Goal: Information Seeking & Learning: Learn about a topic

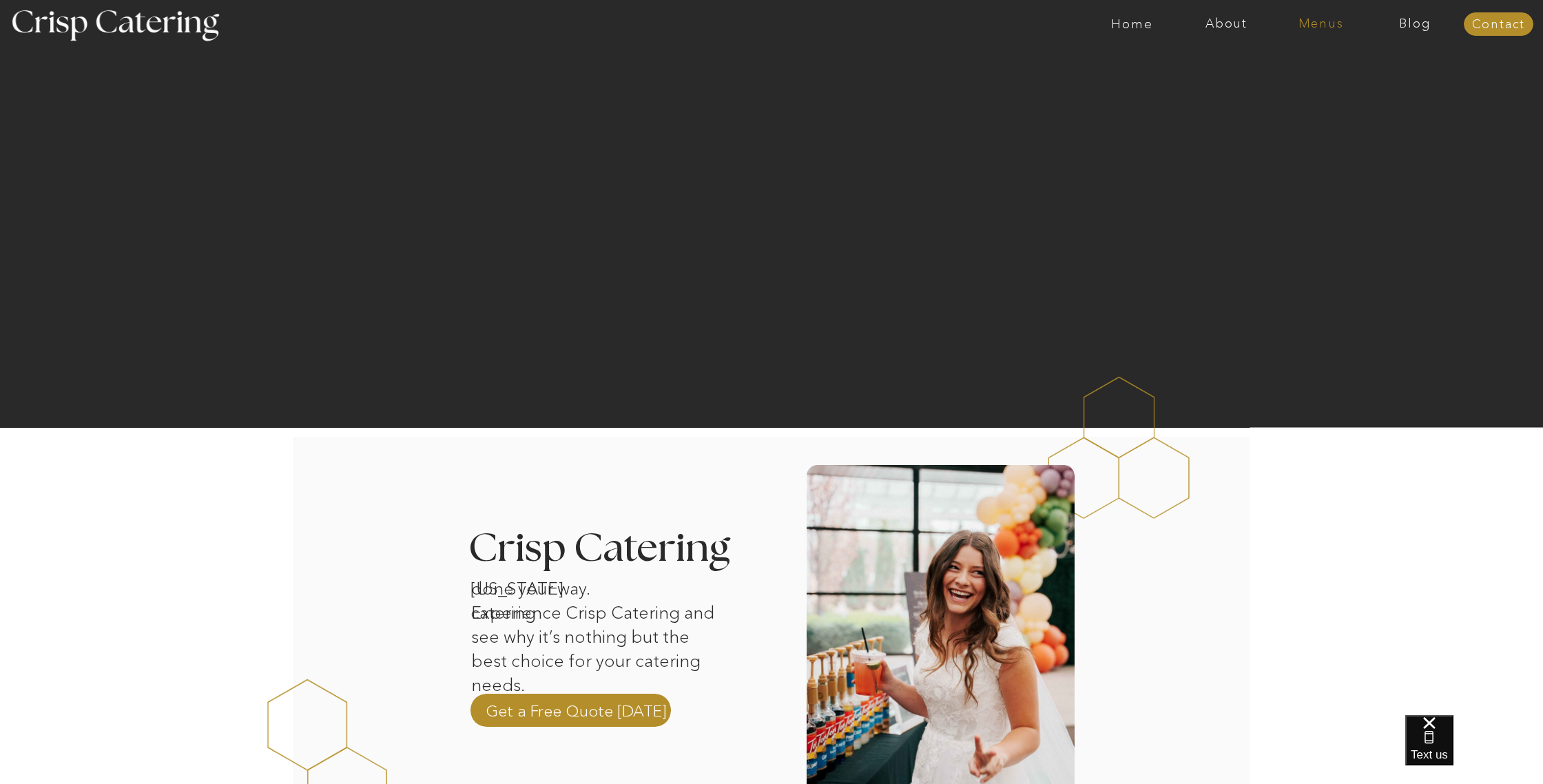
click at [1321, 21] on nav "Menus" at bounding box center [1320, 24] width 94 height 14
click at [1303, 78] on nav "Winter (Sep-Feb)" at bounding box center [1320, 80] width 113 height 13
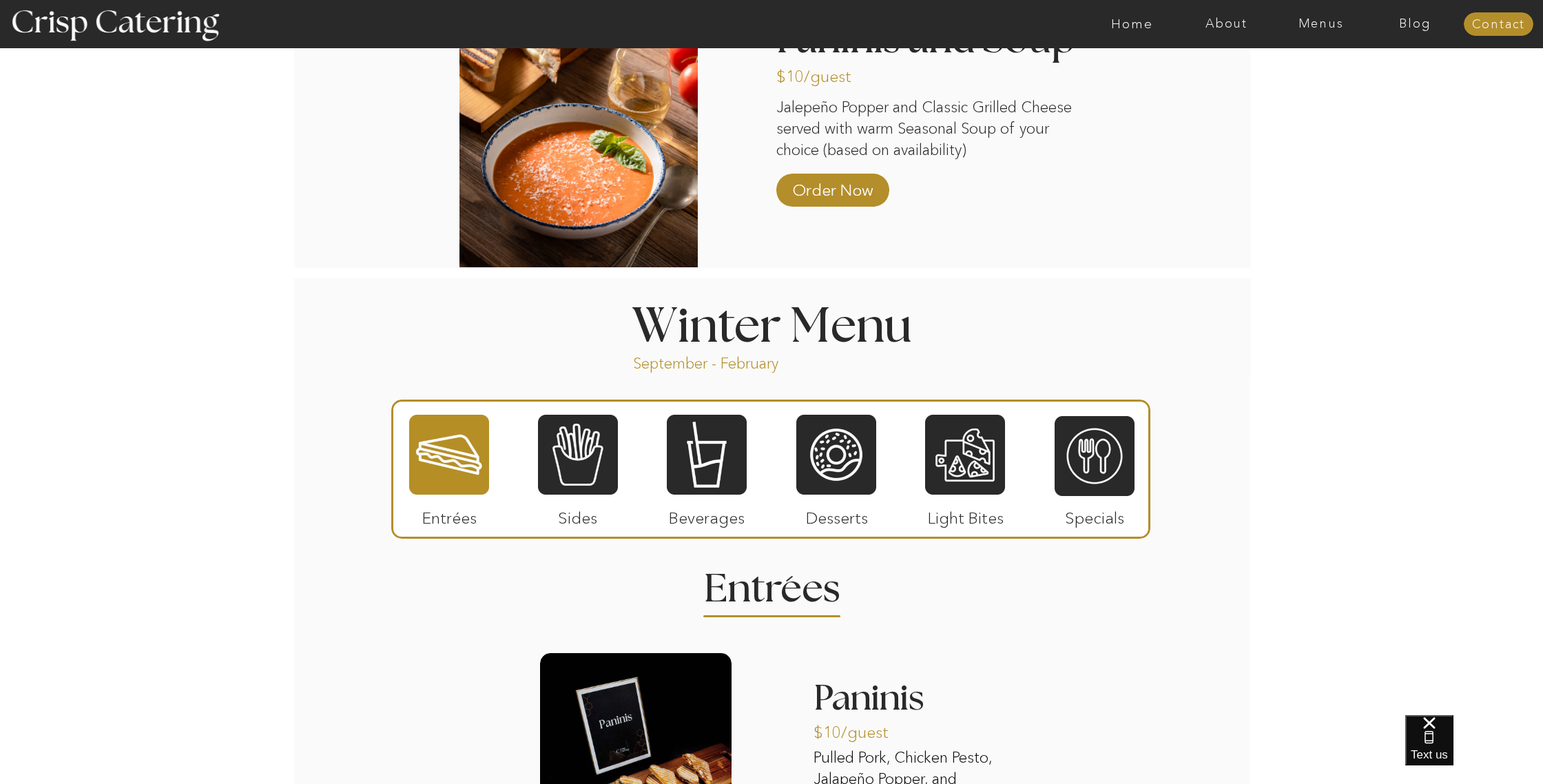
scroll to position [1346, 0]
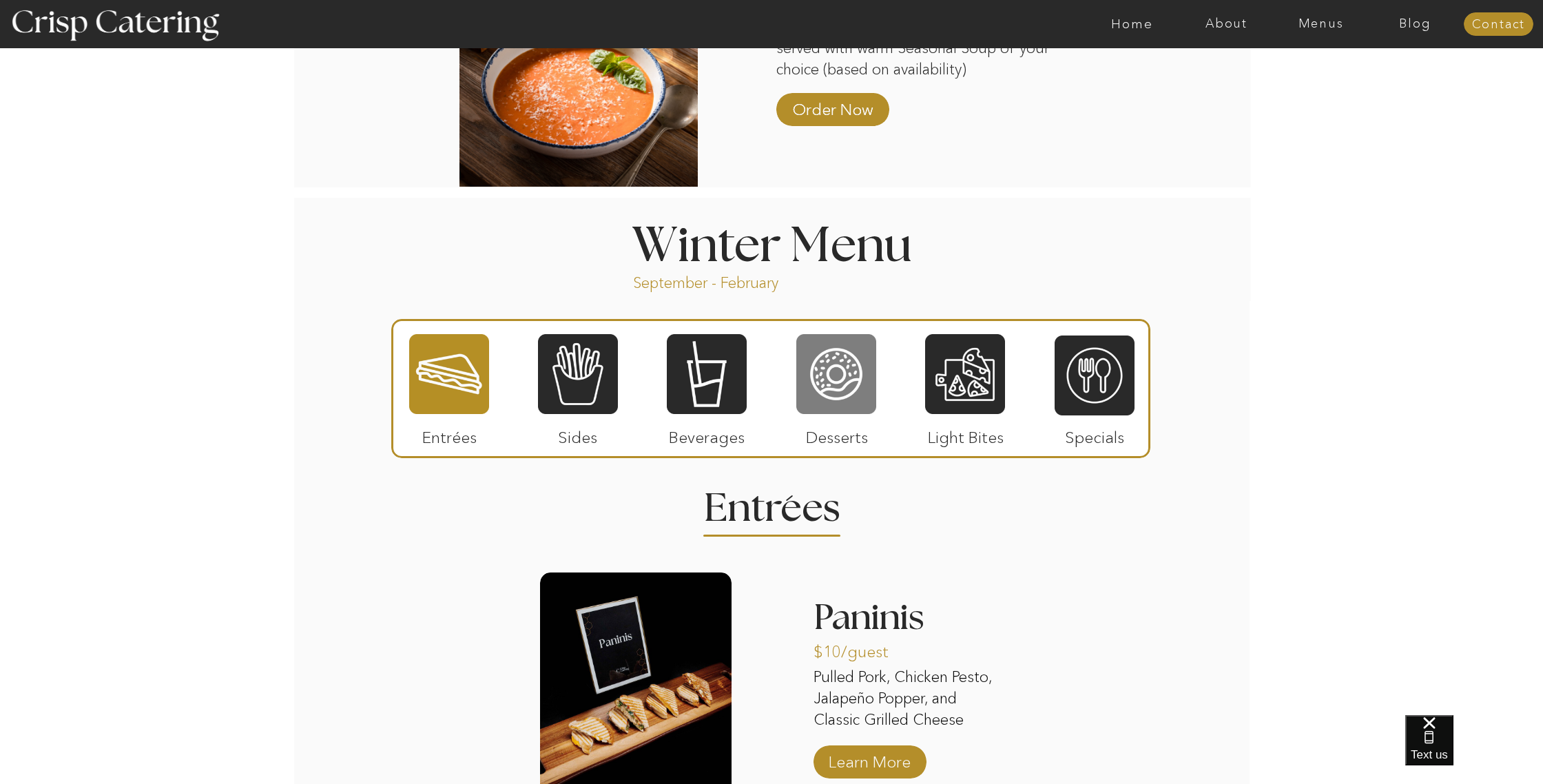
click at [816, 358] on div at bounding box center [836, 374] width 80 height 82
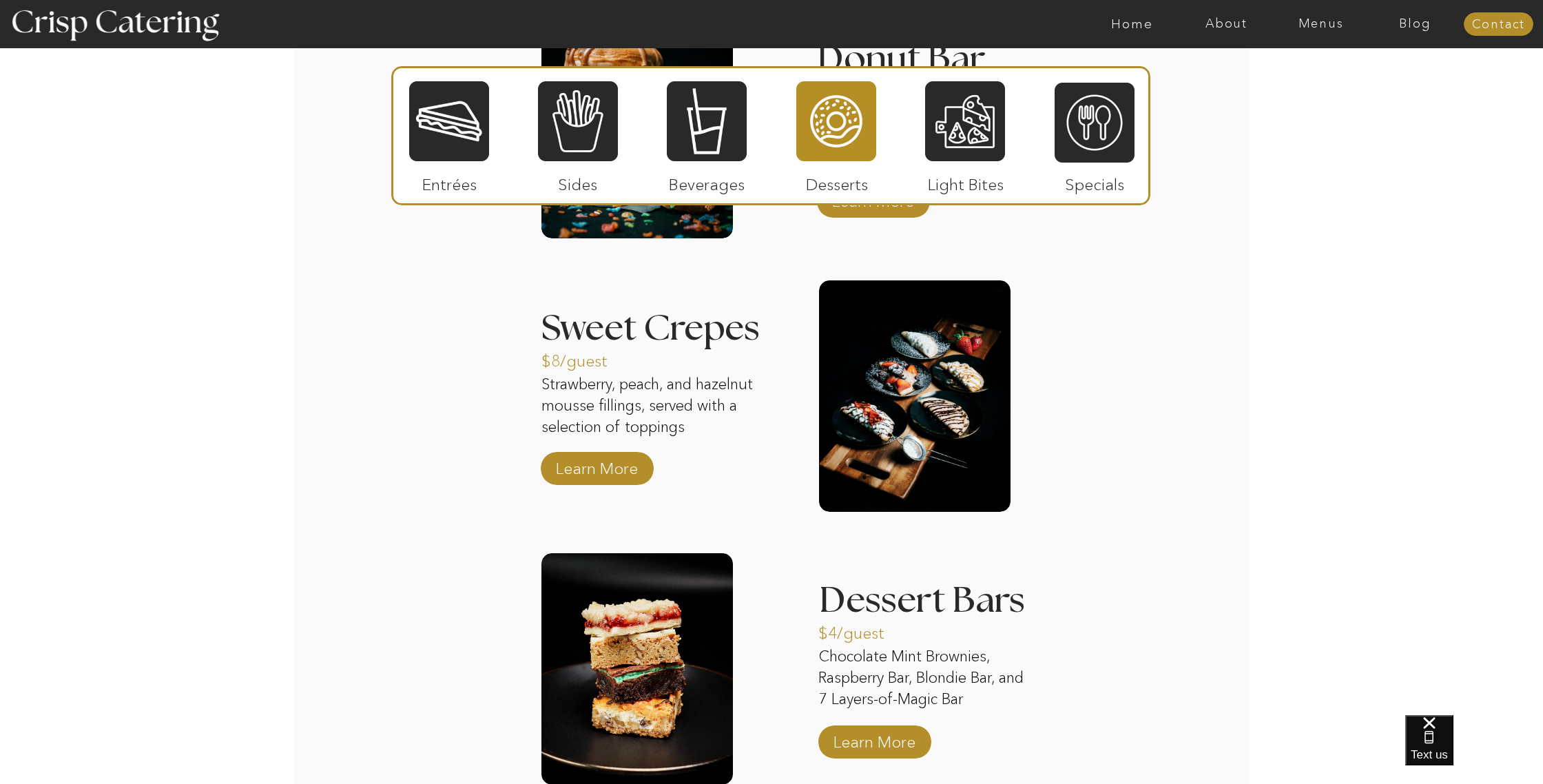
scroll to position [1924, 0]
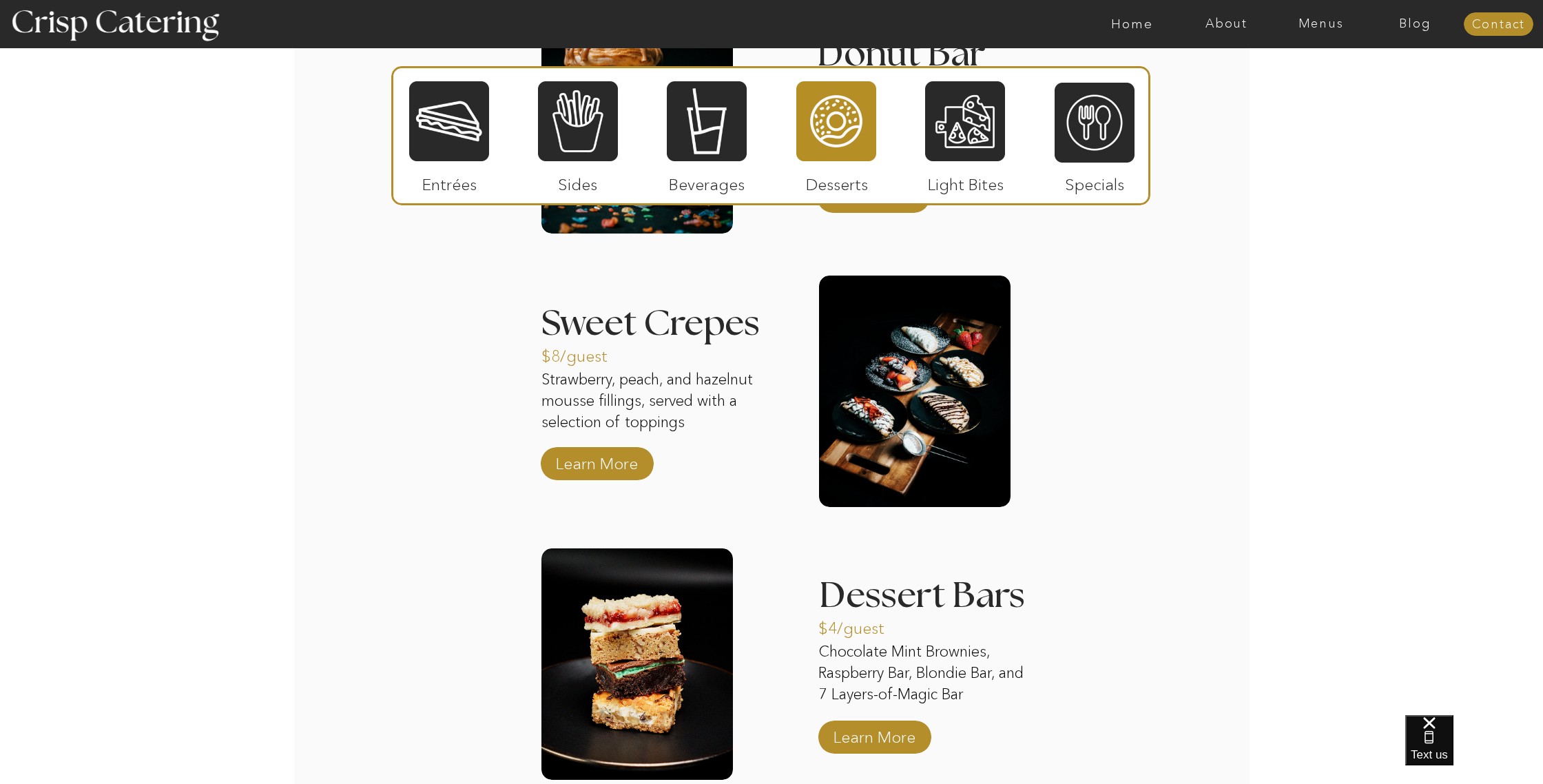
drag, startPoint x: 734, startPoint y: 141, endPoint x: 730, endPoint y: 166, distance: 25.3
click at [734, 141] on div at bounding box center [707, 121] width 80 height 82
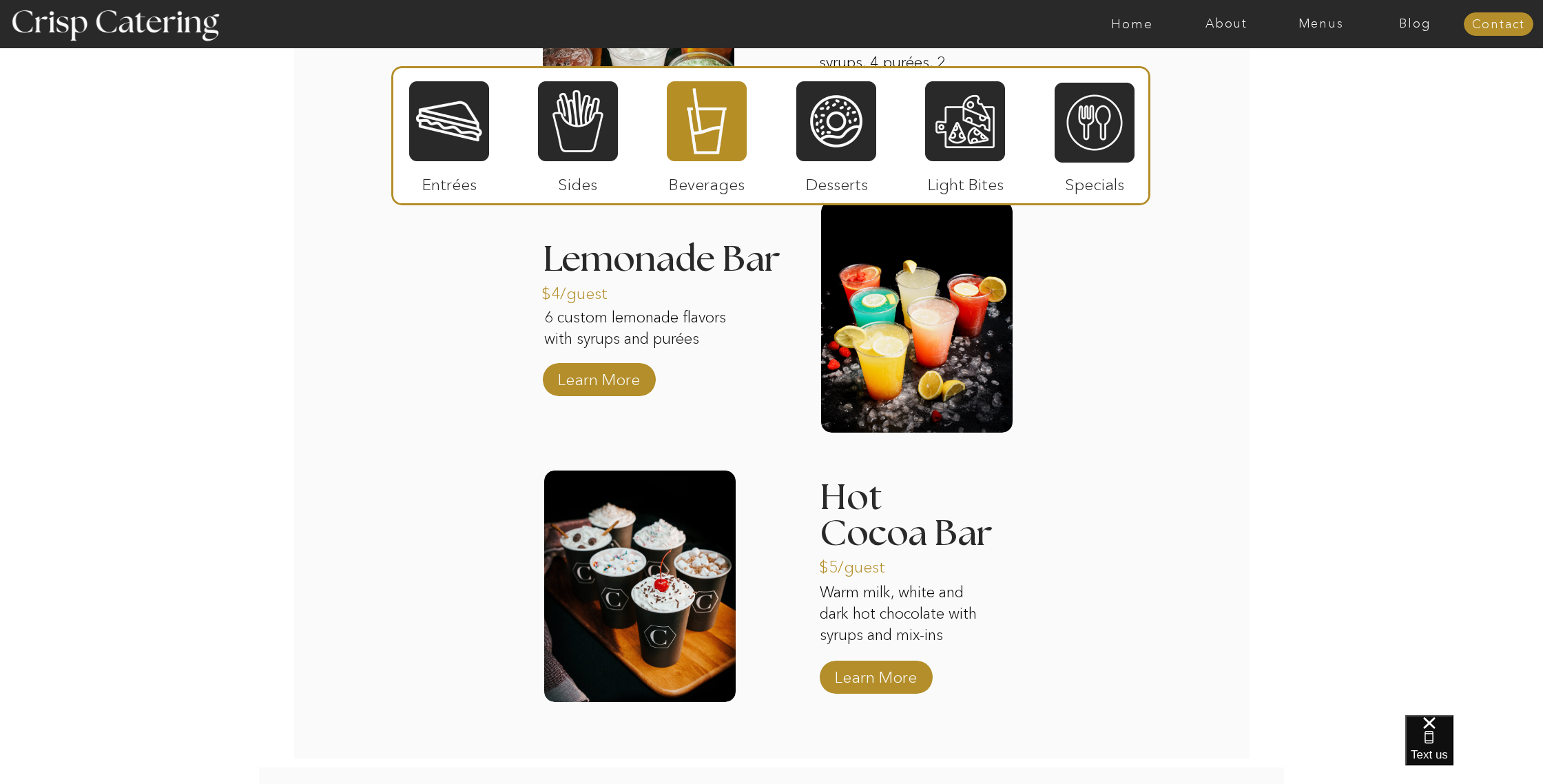
scroll to position [2066, 0]
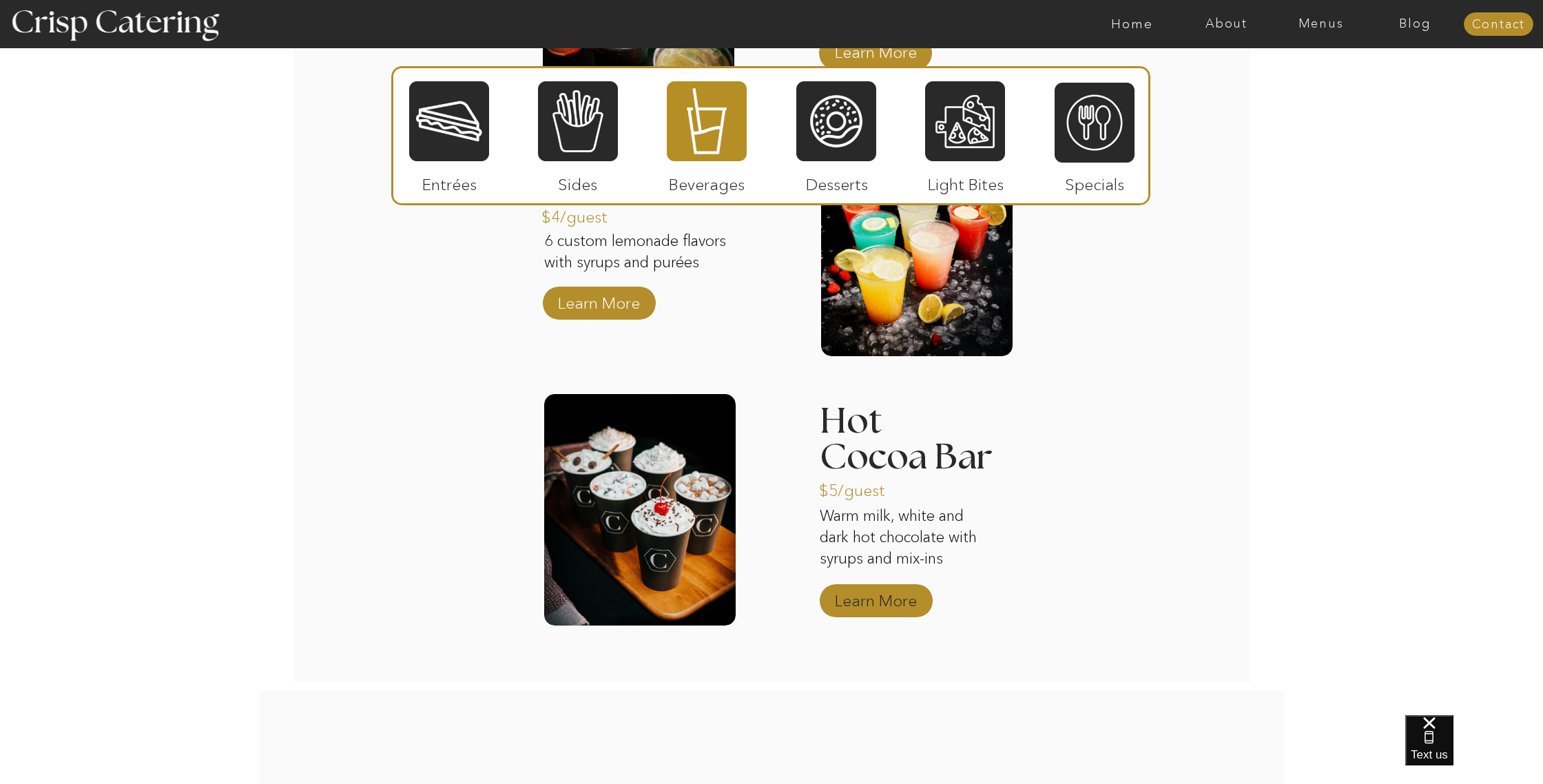
click at [877, 600] on p "Learn More" at bounding box center [876, 597] width 92 height 40
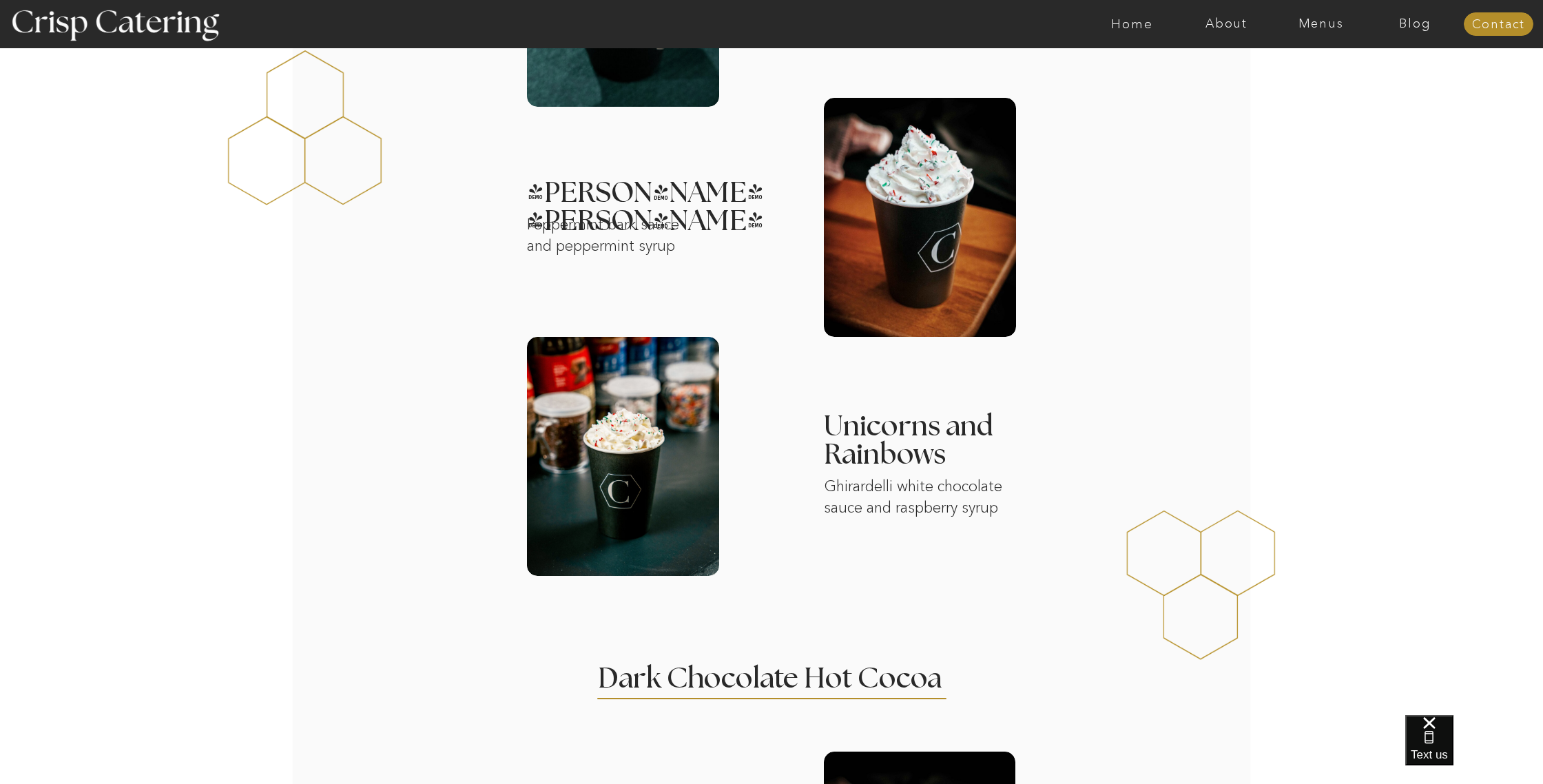
scroll to position [732, 0]
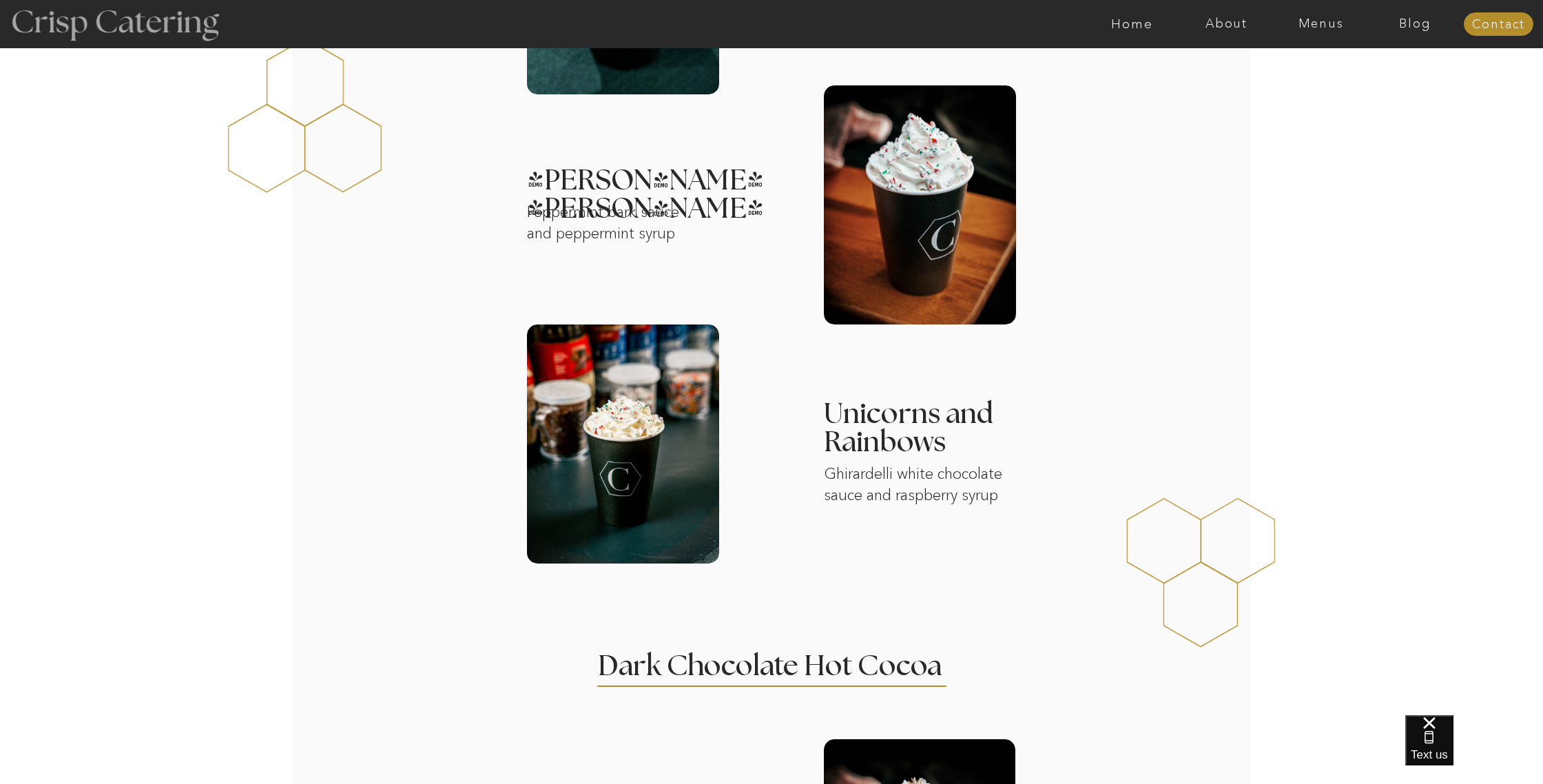
click at [71, 18] on div at bounding box center [115, 24] width 253 height 129
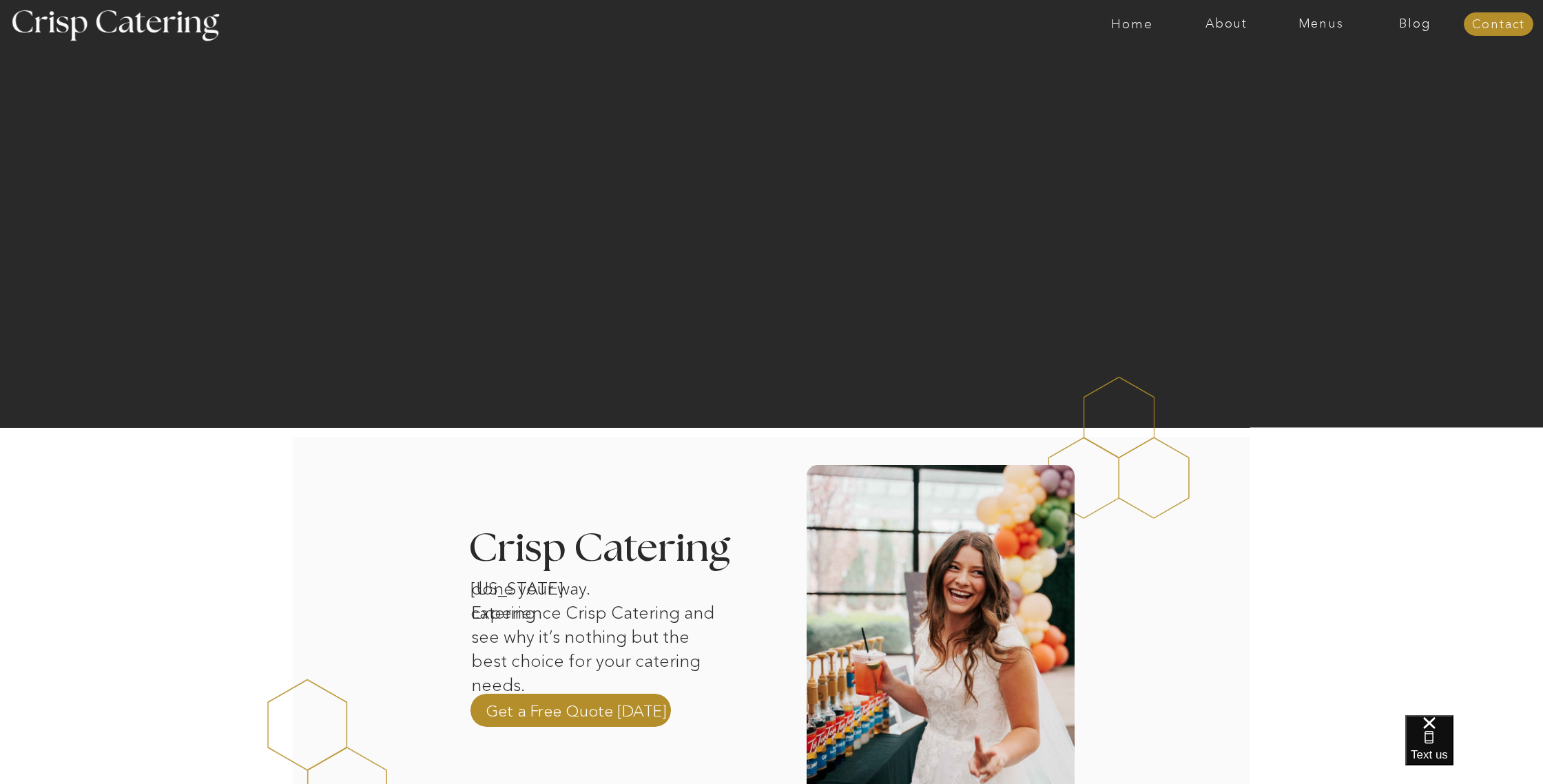
drag, startPoint x: 1141, startPoint y: 27, endPoint x: 1145, endPoint y: 59, distance: 32.2
click at [1141, 27] on nav "Home" at bounding box center [1131, 24] width 94 height 14
click at [1309, 22] on nav "Menus" at bounding box center [1320, 24] width 94 height 14
click at [1291, 66] on nav "Summer (Mar-Aug)" at bounding box center [1325, 62] width 123 height 13
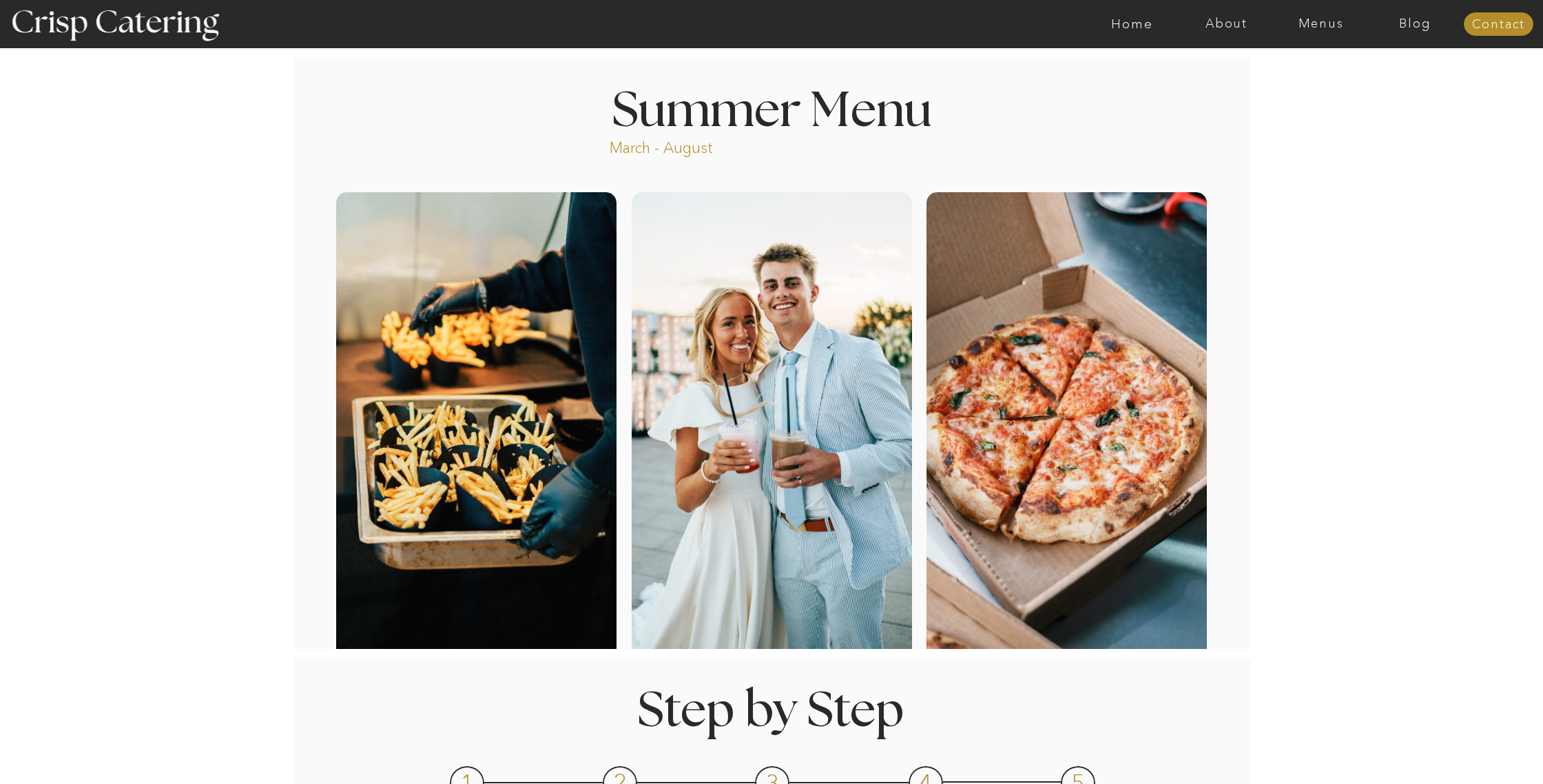
drag, startPoint x: 1311, startPoint y: 24, endPoint x: 1310, endPoint y: 71, distance: 47.0
click at [1311, 24] on nav "Menus" at bounding box center [1320, 24] width 94 height 14
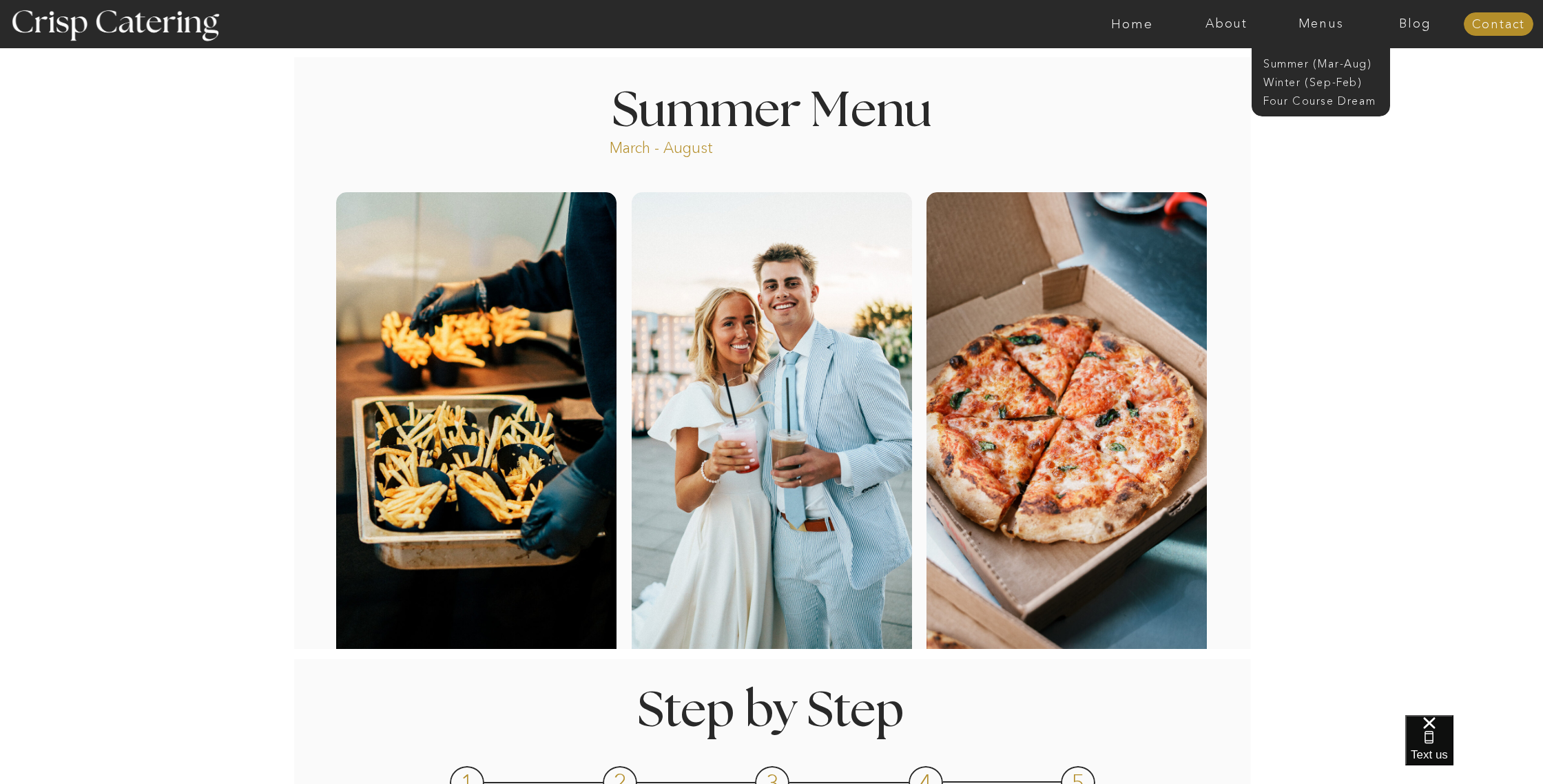
drag, startPoint x: 1301, startPoint y: 78, endPoint x: 1276, endPoint y: 119, distance: 48.0
click at [1300, 78] on nav "Winter (Sep-Feb)" at bounding box center [1320, 80] width 113 height 13
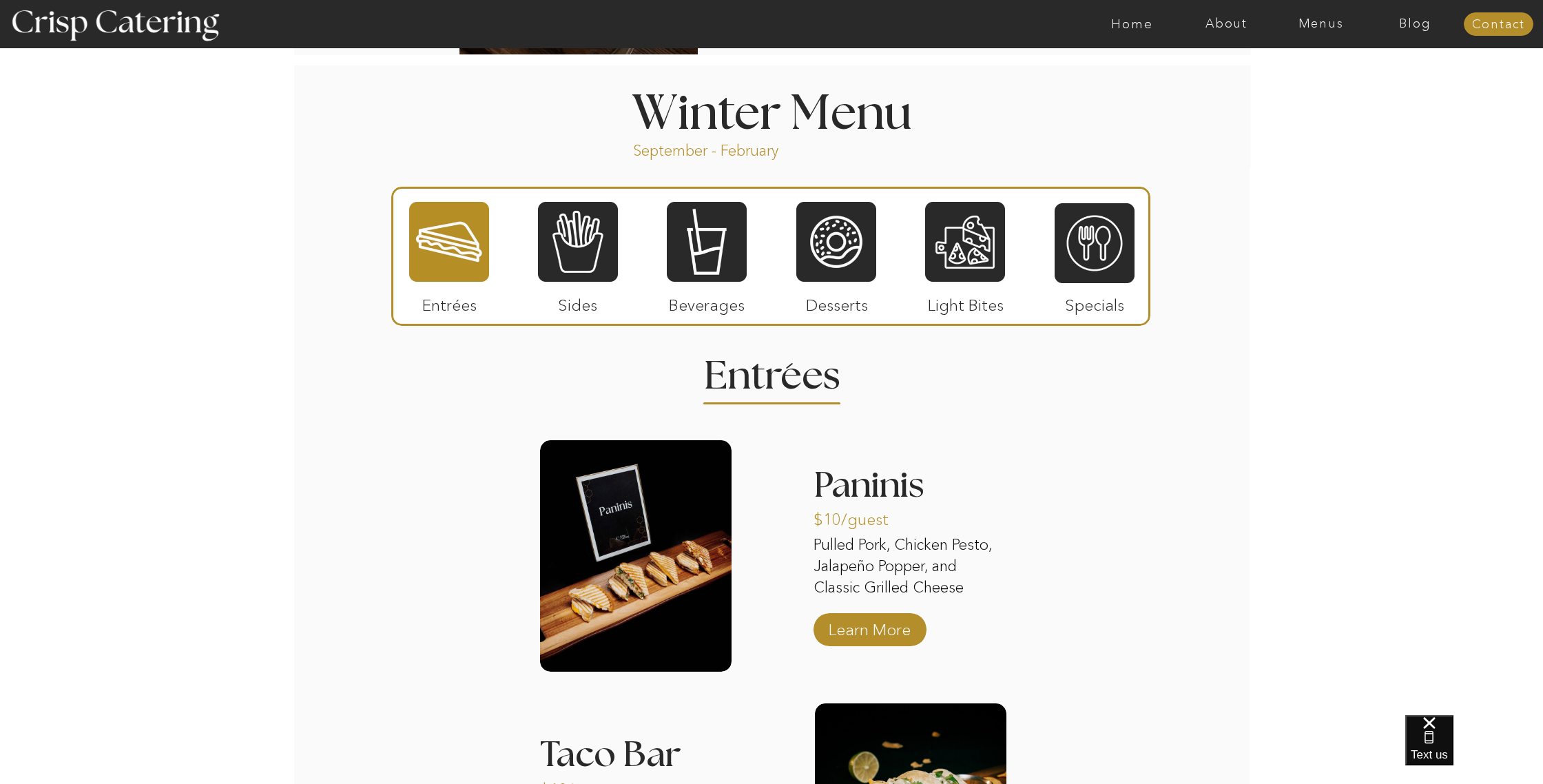
scroll to position [1479, 0]
drag, startPoint x: 700, startPoint y: 235, endPoint x: 698, endPoint y: 260, distance: 25.1
click at [700, 235] on div at bounding box center [707, 241] width 80 height 82
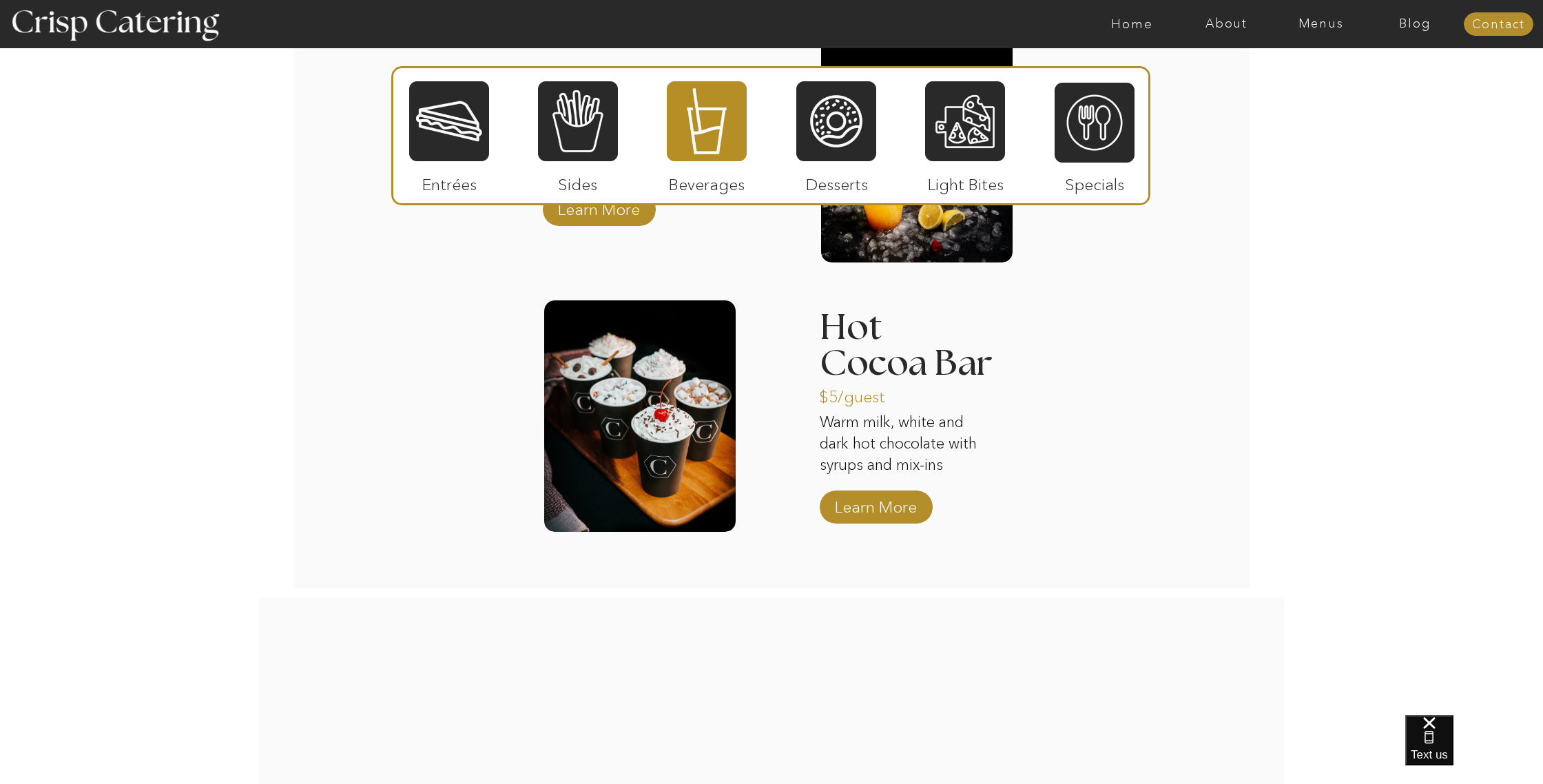
scroll to position [2163, 0]
